Goal: Information Seeking & Learning: Learn about a topic

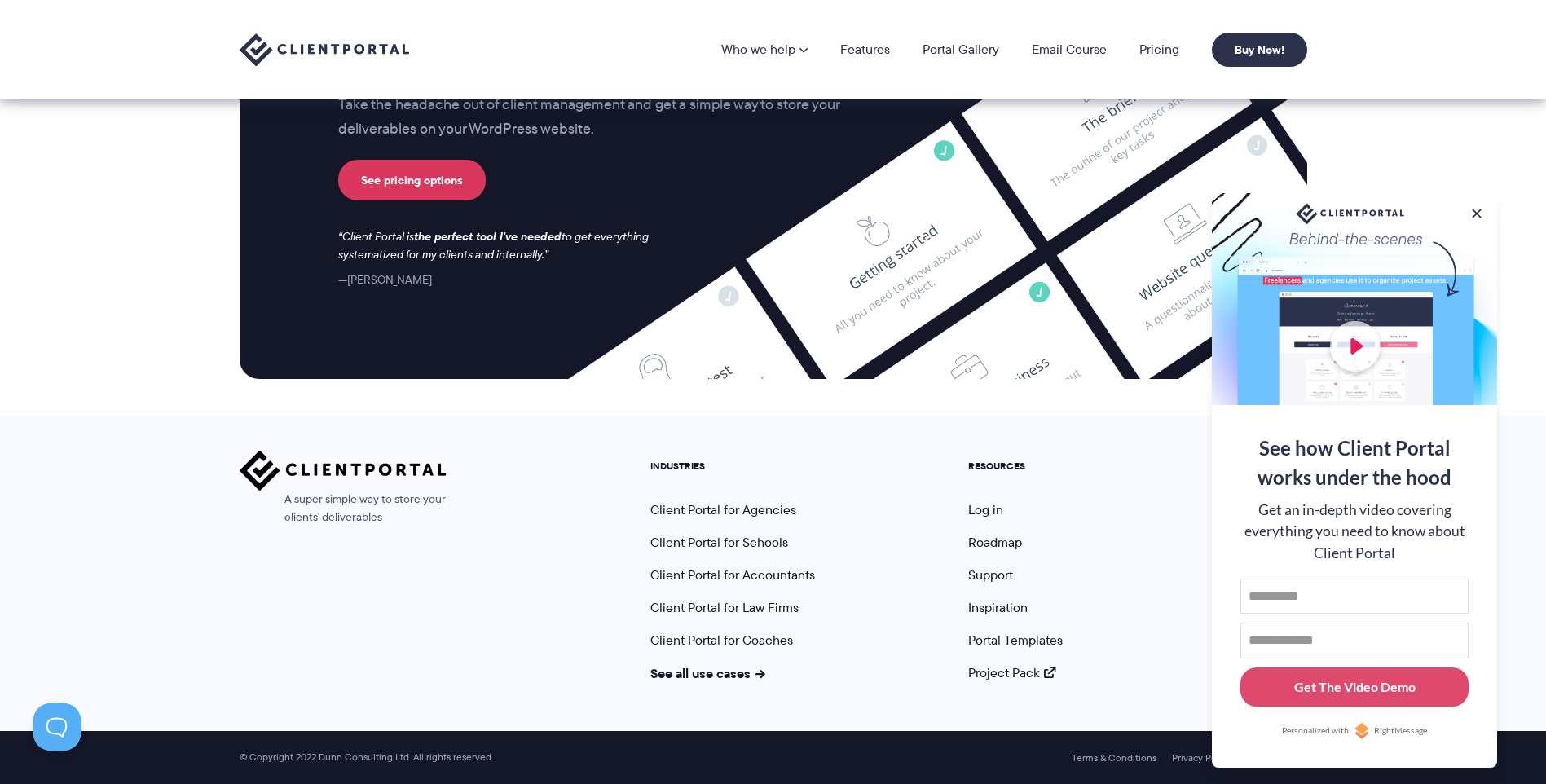
scroll to position [6298, 0]
